Goal: Information Seeking & Learning: Learn about a topic

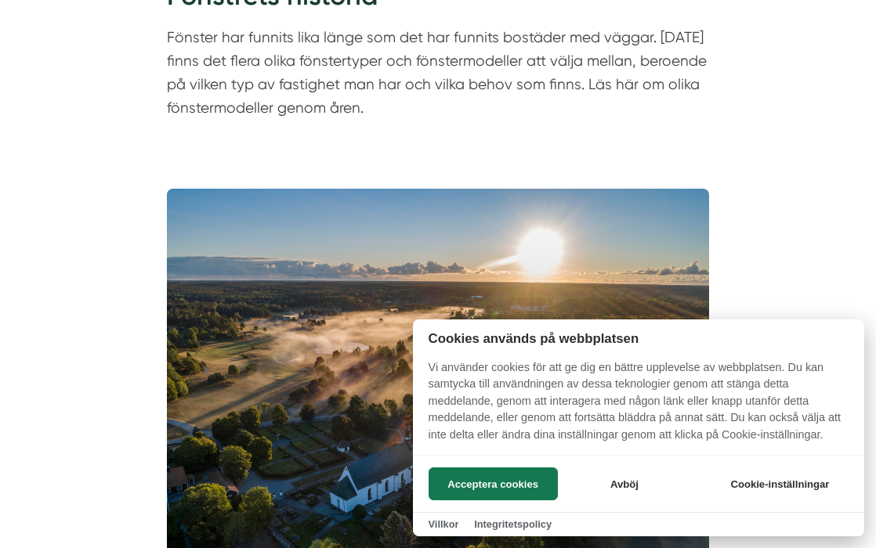
scroll to position [247, 0]
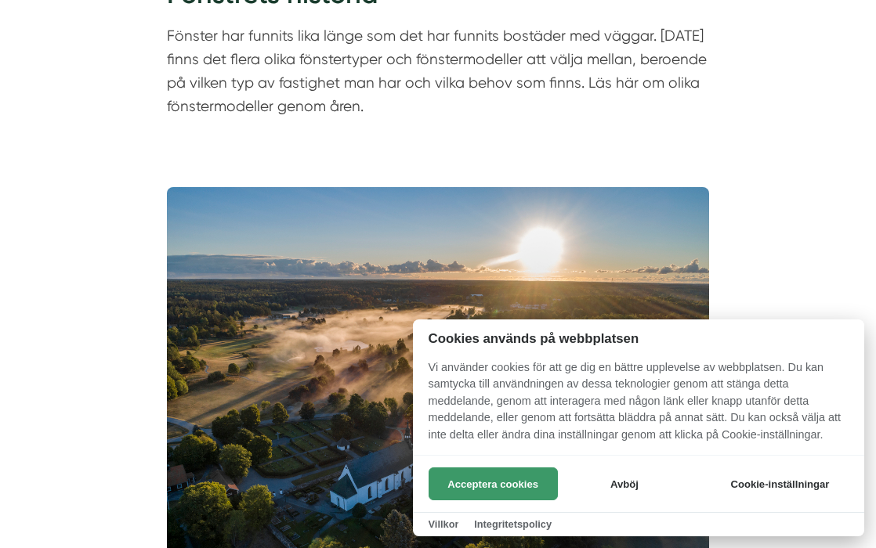
click at [496, 490] on button "Acceptera cookies" at bounding box center [492, 484] width 129 height 33
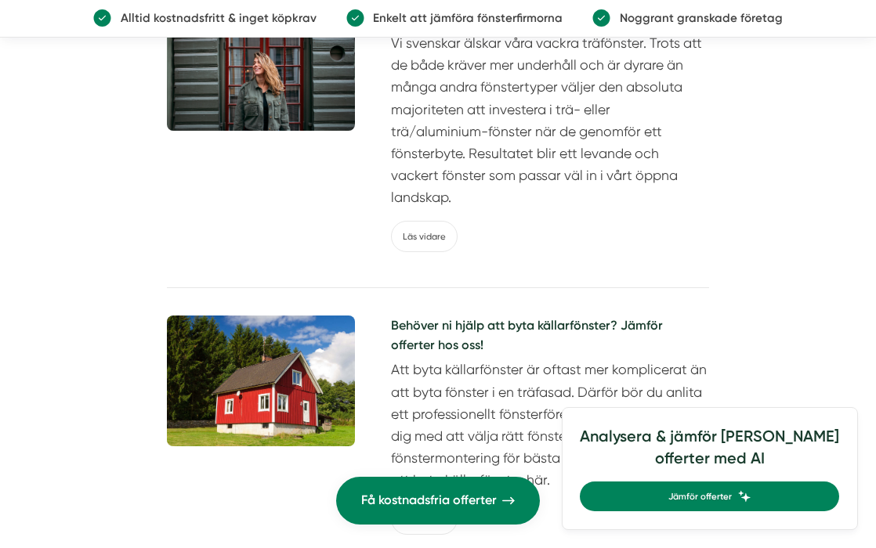
scroll to position [3144, 0]
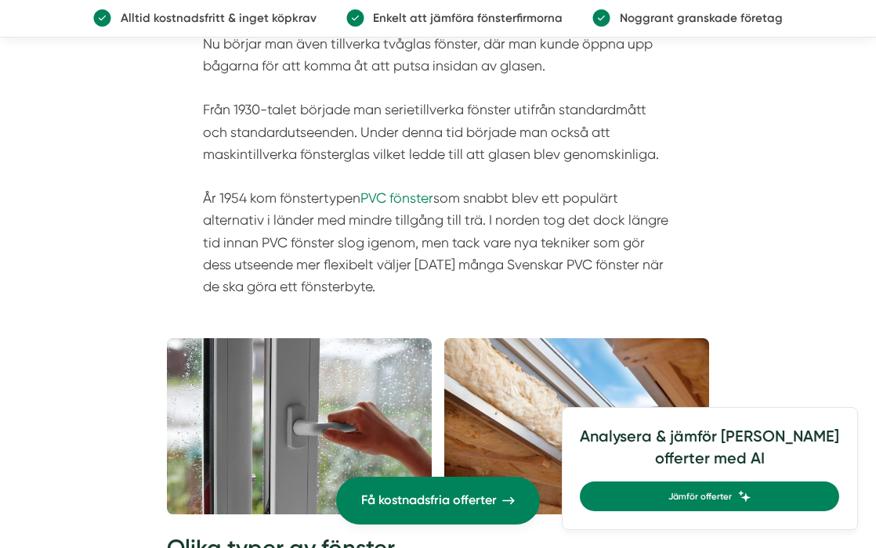
scroll to position [2047, 0]
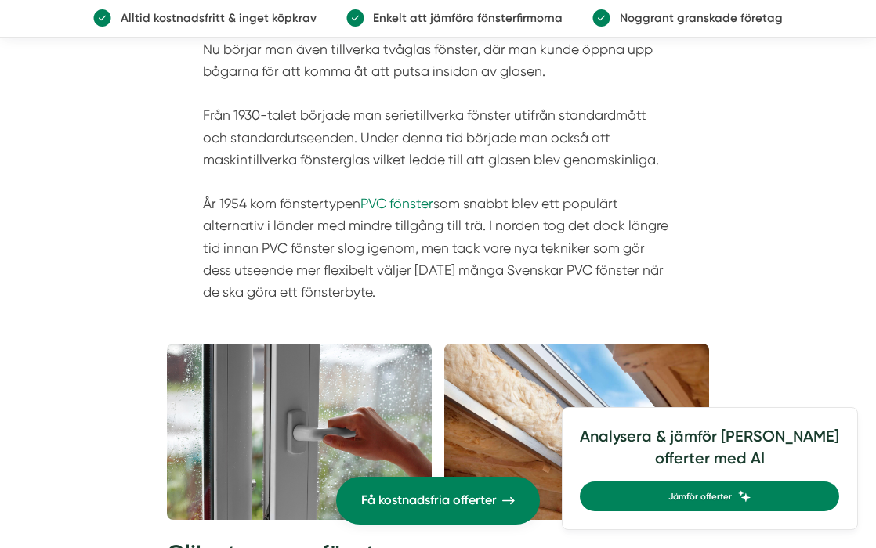
click at [269, 214] on p "Under 1900-talets början började man tillverka arkitektritade fönstertyper som …" at bounding box center [438, 148] width 470 height 309
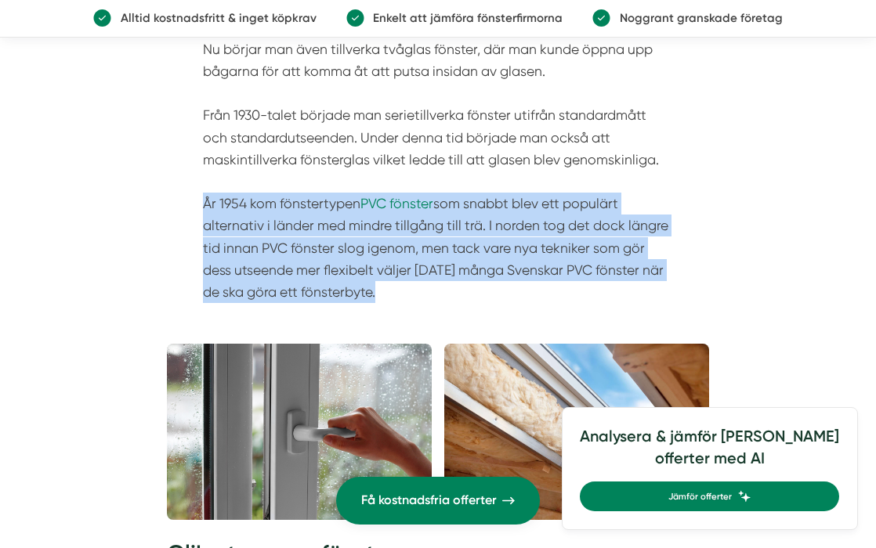
click at [269, 214] on p "Under 1900-talets början började man tillverka arkitektritade fönstertyper som …" at bounding box center [438, 148] width 470 height 309
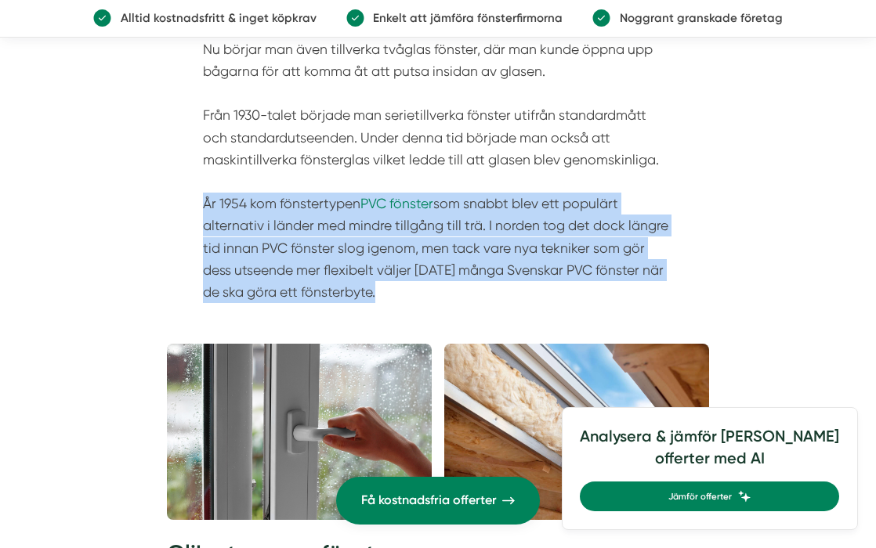
click at [269, 214] on p "Under 1900-talets början började man tillverka arkitektritade fönstertyper som …" at bounding box center [438, 148] width 470 height 309
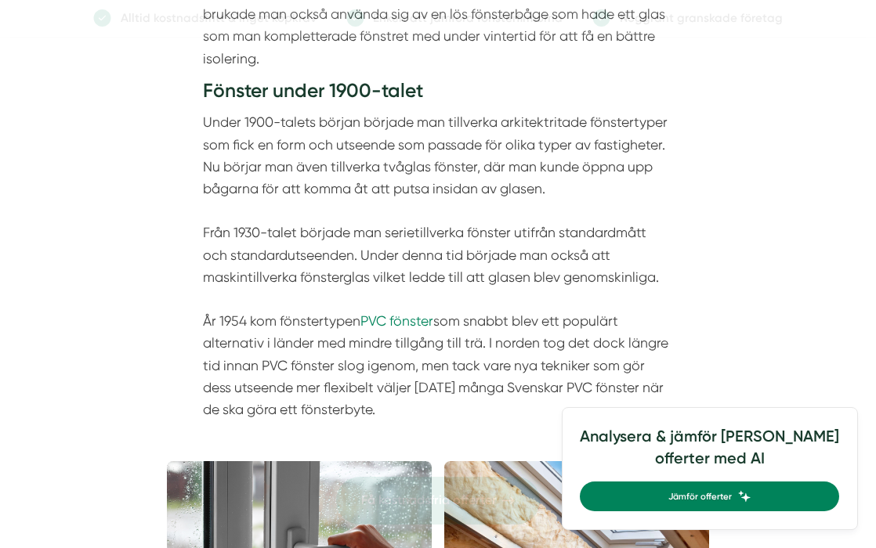
scroll to position [1979, 0]
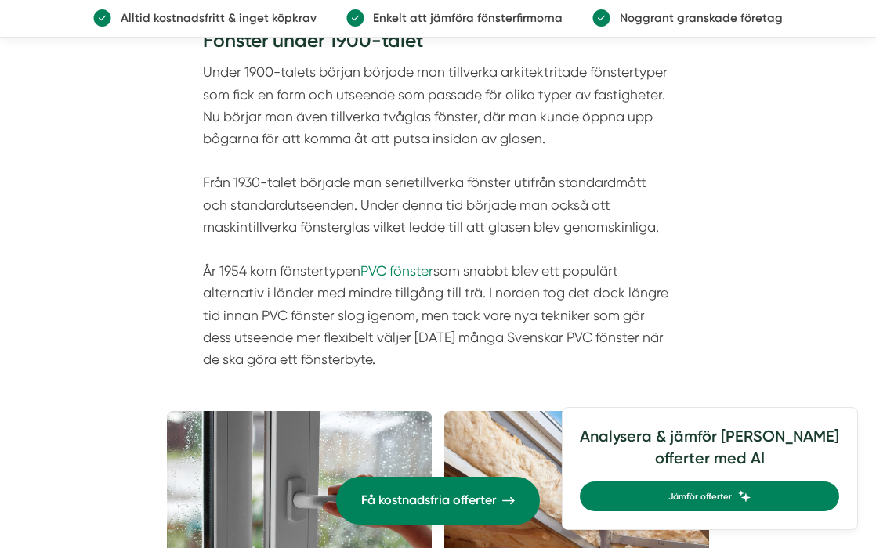
click at [407, 295] on p "Under 1900-talets början började man tillverka arkitektritade fönstertyper som …" at bounding box center [438, 215] width 470 height 309
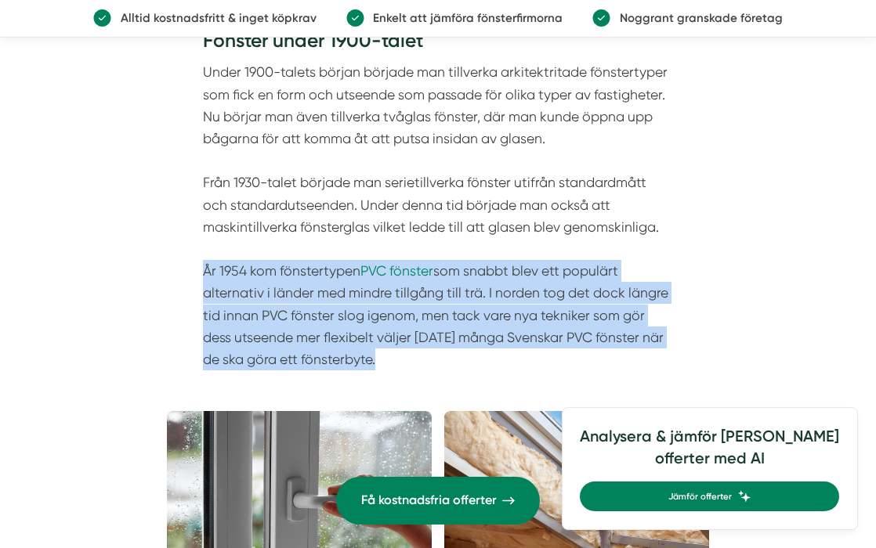
click at [407, 295] on p "Under 1900-talets början började man tillverka arkitektritade fönstertyper som …" at bounding box center [438, 215] width 470 height 309
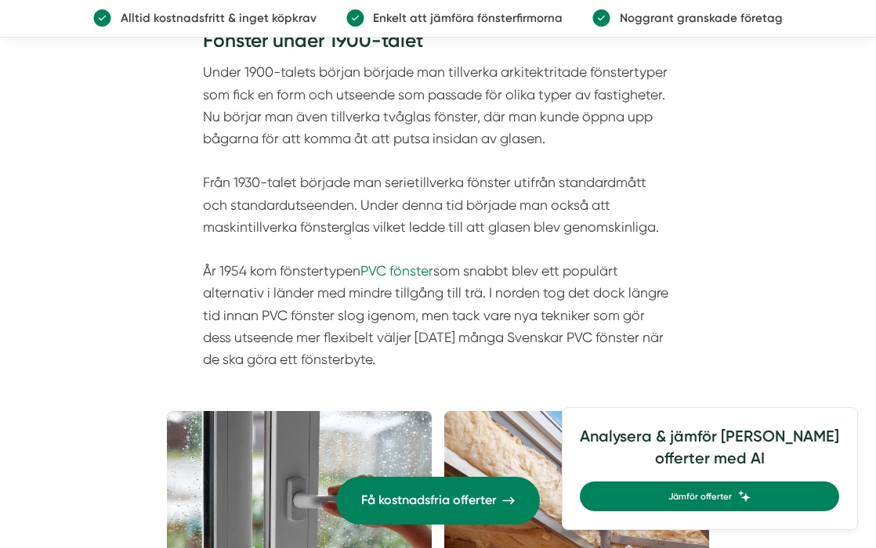
click at [407, 295] on p "Under 1900-talets början började man tillverka arkitektritade fönstertyper som …" at bounding box center [438, 215] width 470 height 309
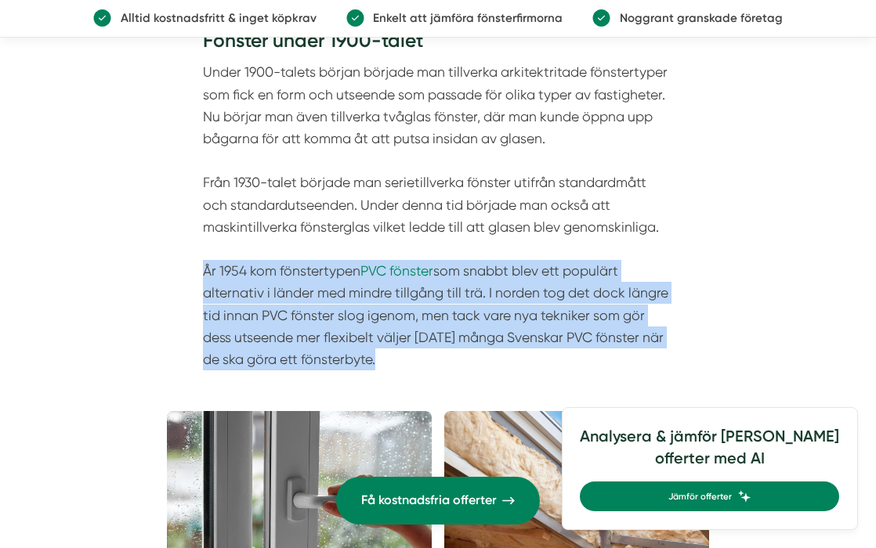
click at [378, 162] on p "Under 1900-talets början började man tillverka arkitektritade fönstertyper som …" at bounding box center [438, 215] width 470 height 309
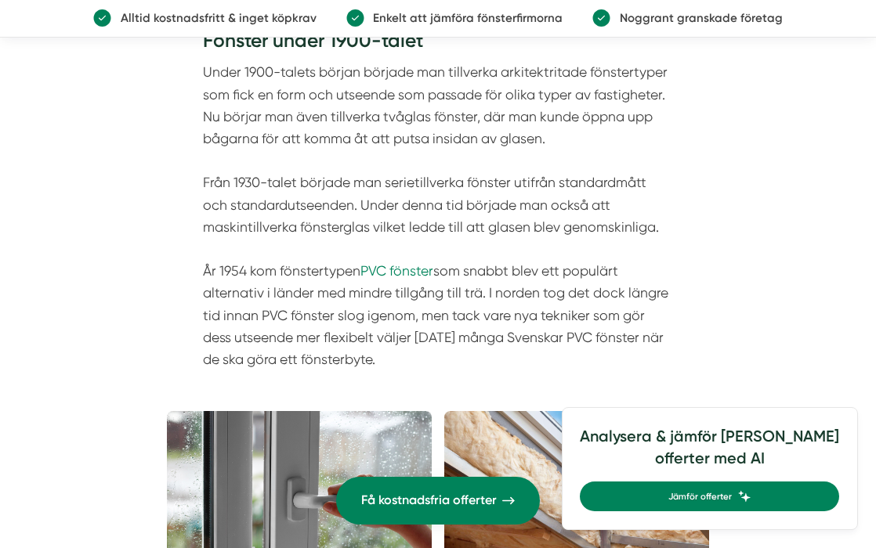
click at [374, 183] on p "Under 1900-talets början började man tillverka arkitektritade fönstertyper som …" at bounding box center [438, 215] width 470 height 309
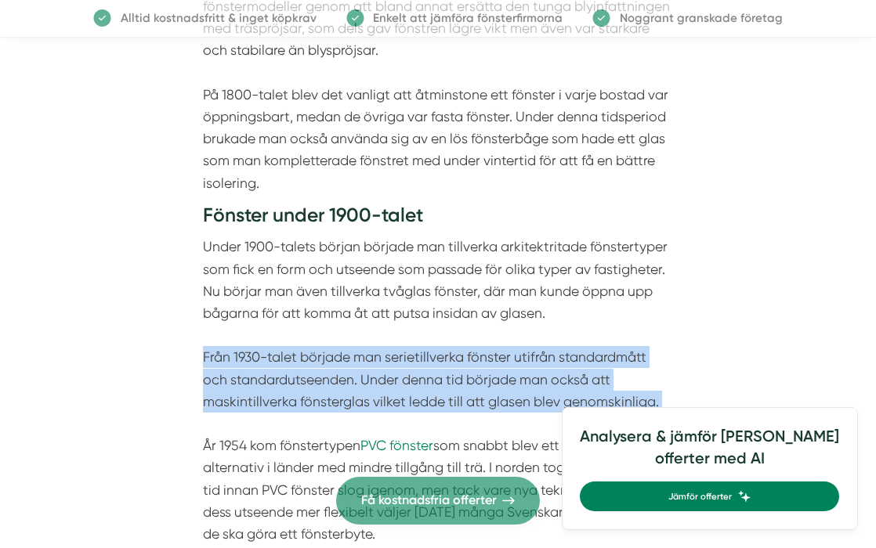
scroll to position [1794, 0]
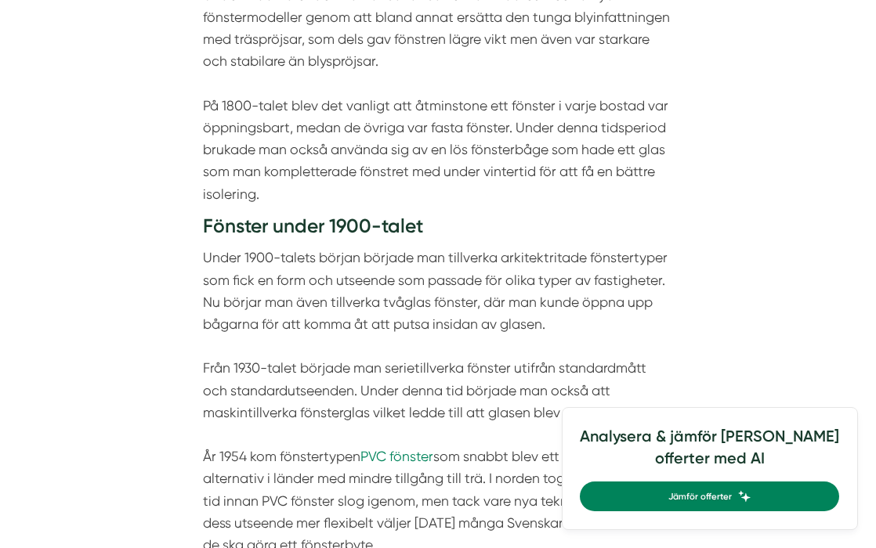
click at [393, 255] on p "Under 1900-talets början började man tillverka arkitektritade fönstertyper som …" at bounding box center [438, 401] width 470 height 309
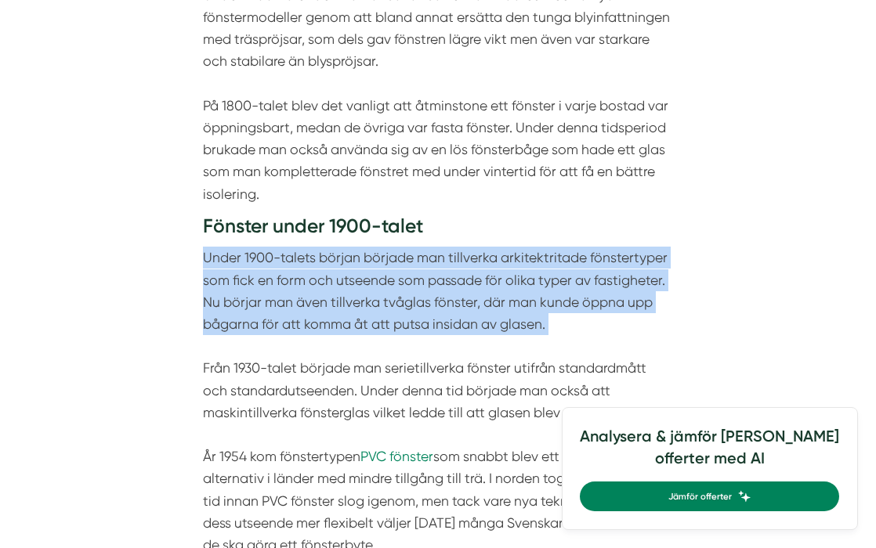
click at [393, 255] on p "Under 1900-talets början började man tillverka arkitektritade fönstertyper som …" at bounding box center [438, 401] width 470 height 309
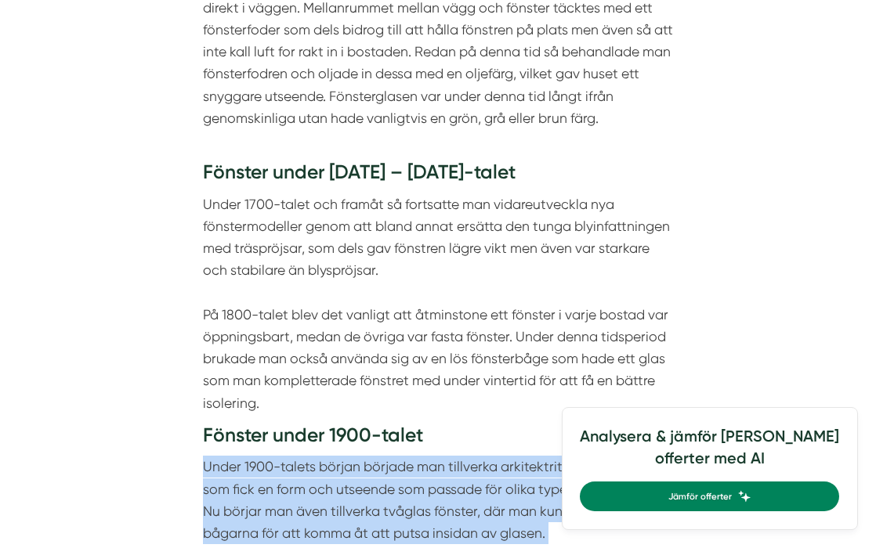
scroll to position [1582, 0]
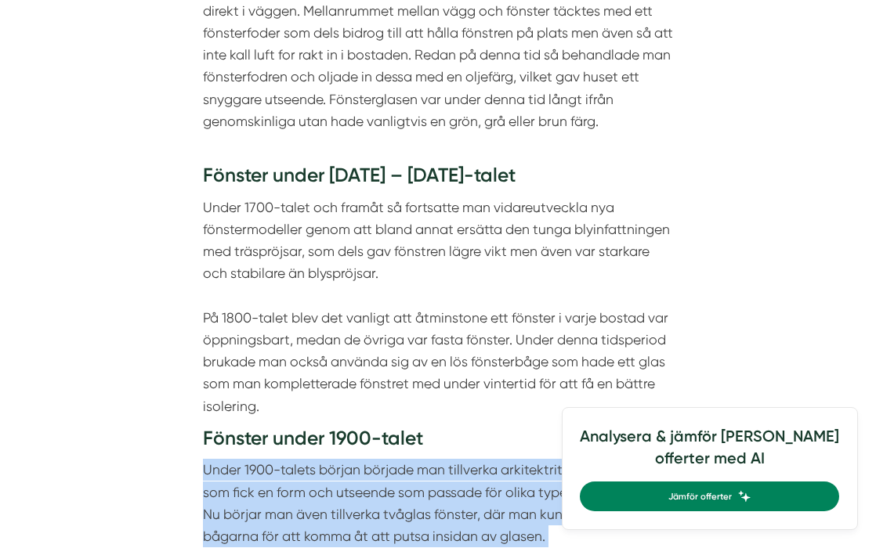
click at [495, 298] on p "Under 1700-talet och framåt så fortsatte man vidareutveckla nya fönstermodeller…" at bounding box center [438, 307] width 470 height 221
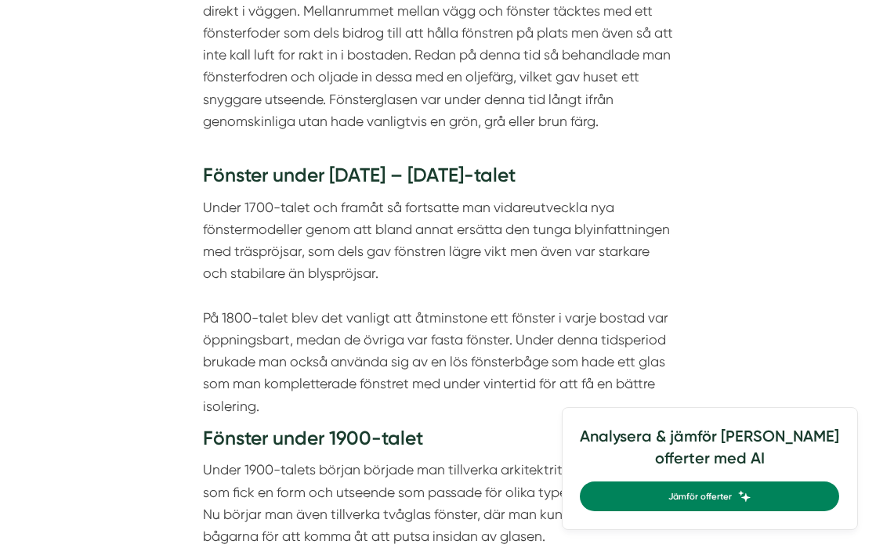
click at [495, 298] on p "Under 1700-talet och framåt så fortsatte man vidareutveckla nya fönstermodeller…" at bounding box center [438, 307] width 470 height 221
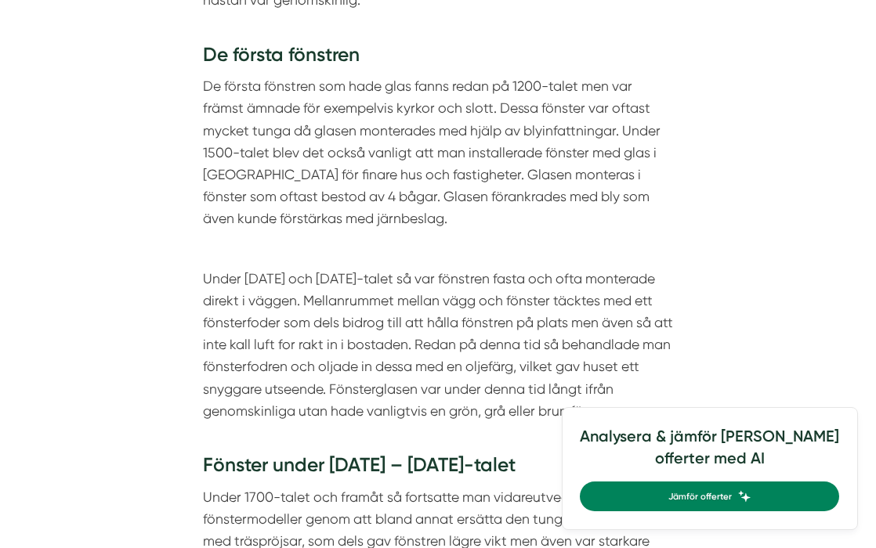
scroll to position [1212, 0]
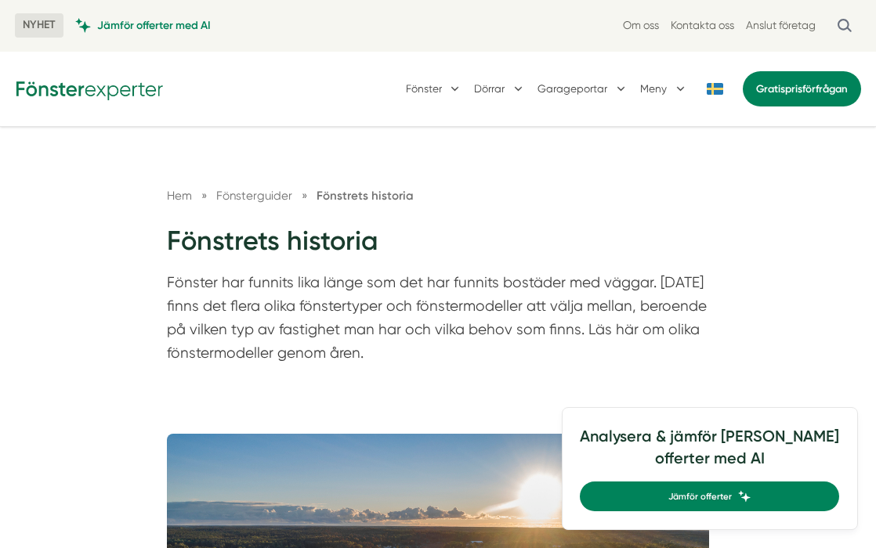
scroll to position [0, 0]
